Goal: Information Seeking & Learning: Learn about a topic

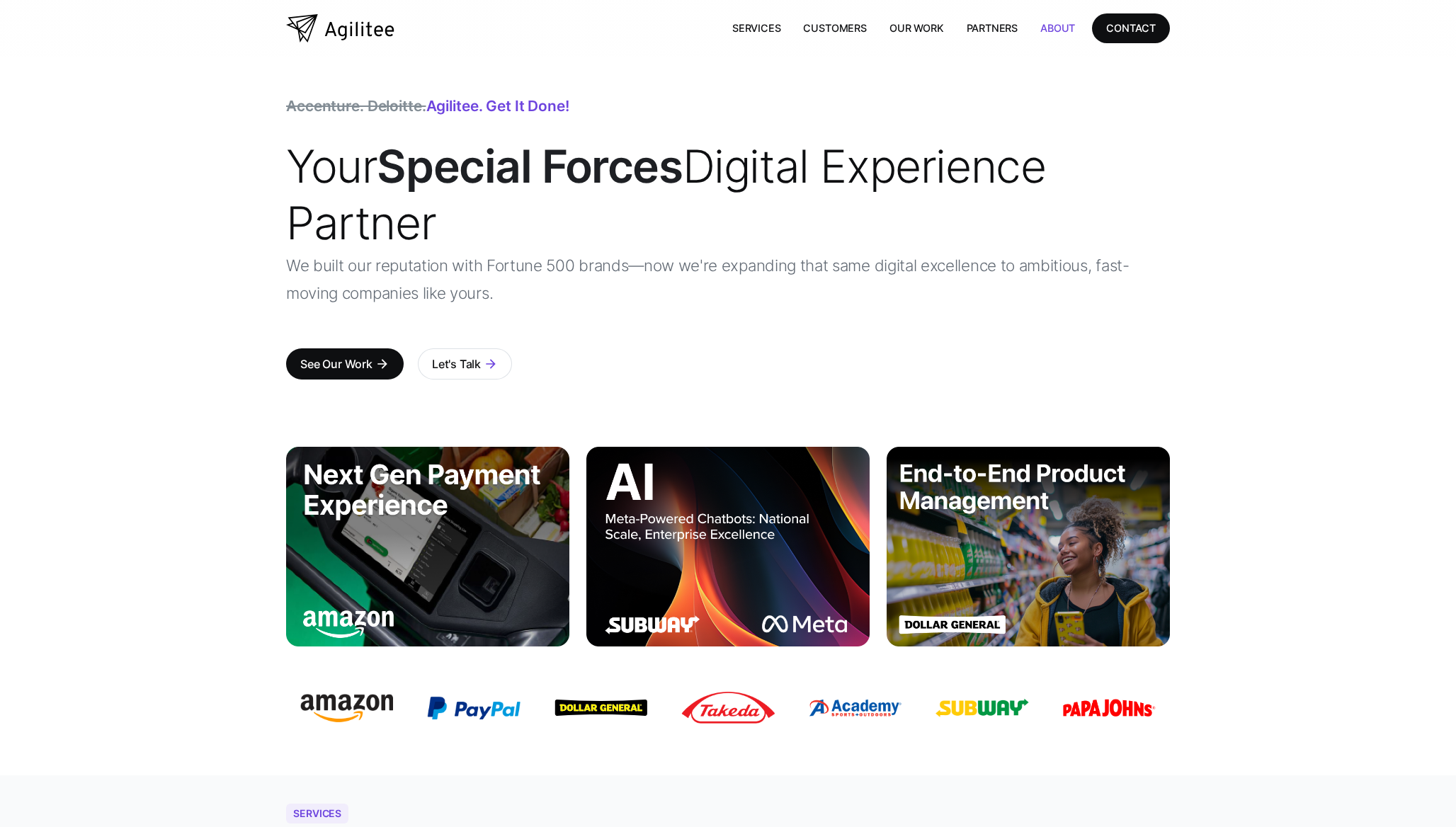
click at [1053, 31] on link "About" at bounding box center [1057, 28] width 58 height 29
drag, startPoint x: 317, startPoint y: 106, endPoint x: 546, endPoint y: 104, distance: 229.0
click at [546, 104] on div "Accenture. Deloitte. Agilitee. Get it done!" at bounding box center [427, 106] width 283 height 14
drag, startPoint x: 546, startPoint y: 104, endPoint x: 569, endPoint y: 103, distance: 23.0
click at [546, 104] on div "Accenture. Deloitte. Agilitee. Get it done!" at bounding box center [427, 106] width 283 height 14
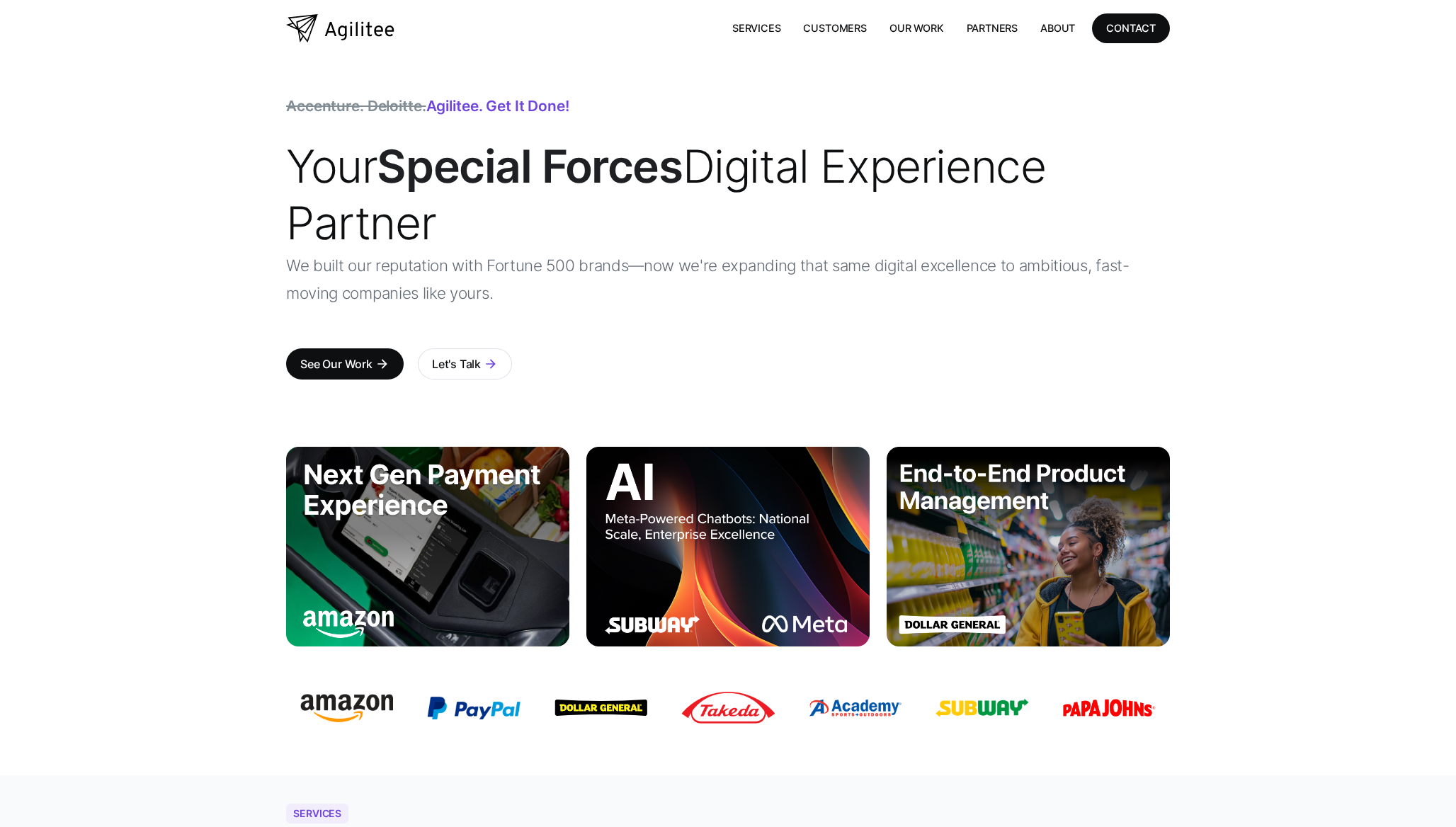
drag, startPoint x: 580, startPoint y: 103, endPoint x: 288, endPoint y: 111, distance: 292.1
click at [288, 111] on div "Accenture. Deloitte. Agilitee. Get it done! Your Special Forces Digital Experie…" at bounding box center [728, 252] width 884 height 305
click at [357, 106] on span "Accenture. Deloitte." at bounding box center [356, 106] width 141 height 18
drag, startPoint x: 1412, startPoint y: 29, endPoint x: 1381, endPoint y: 2, distance: 41.1
click at [1411, 29] on div "Link 1 Link 1 Link 1 Link 1 Services Customers Our Work Partners About CONTACT" at bounding box center [728, 28] width 1456 height 57
